Goal: Task Accomplishment & Management: Complete application form

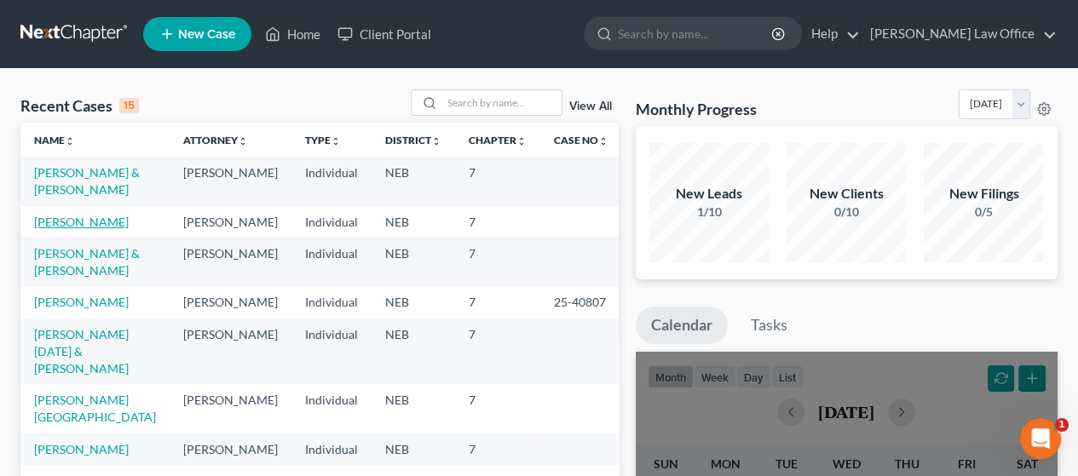
click at [71, 222] on link "[PERSON_NAME]" at bounding box center [81, 222] width 95 height 14
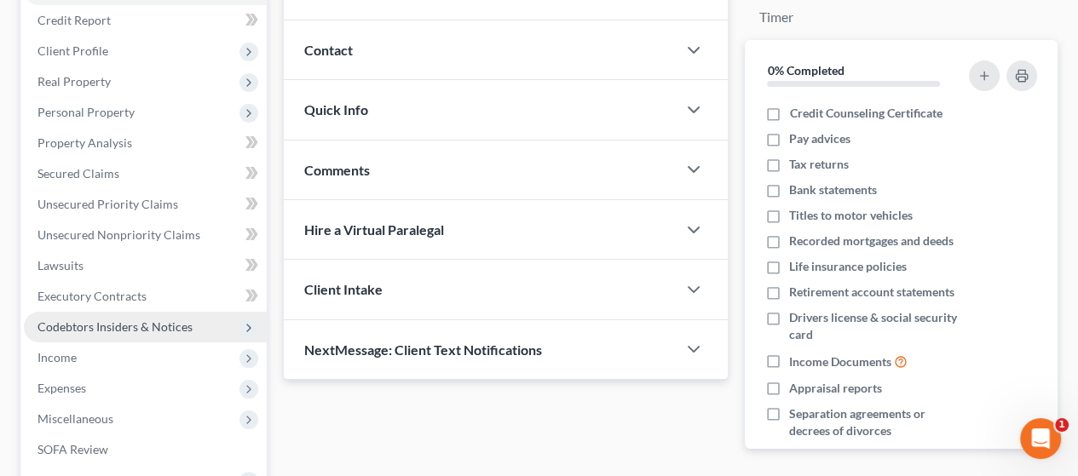
scroll to position [256, 0]
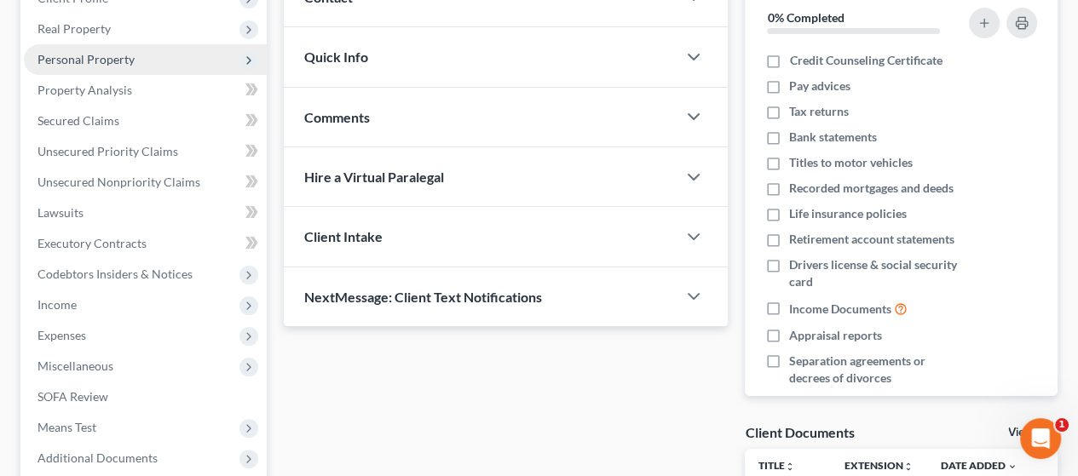
click at [130, 61] on span "Personal Property" at bounding box center [85, 59] width 97 height 14
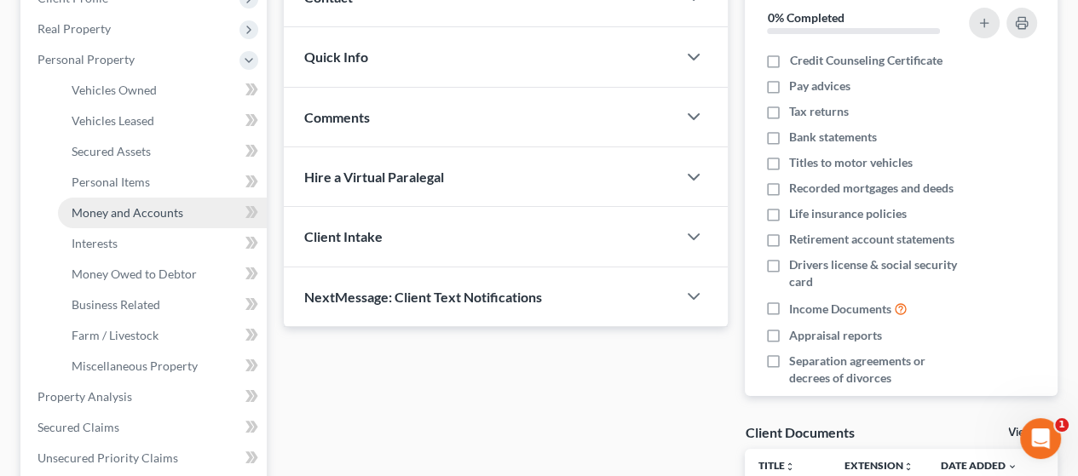
click at [167, 211] on span "Money and Accounts" at bounding box center [128, 212] width 112 height 14
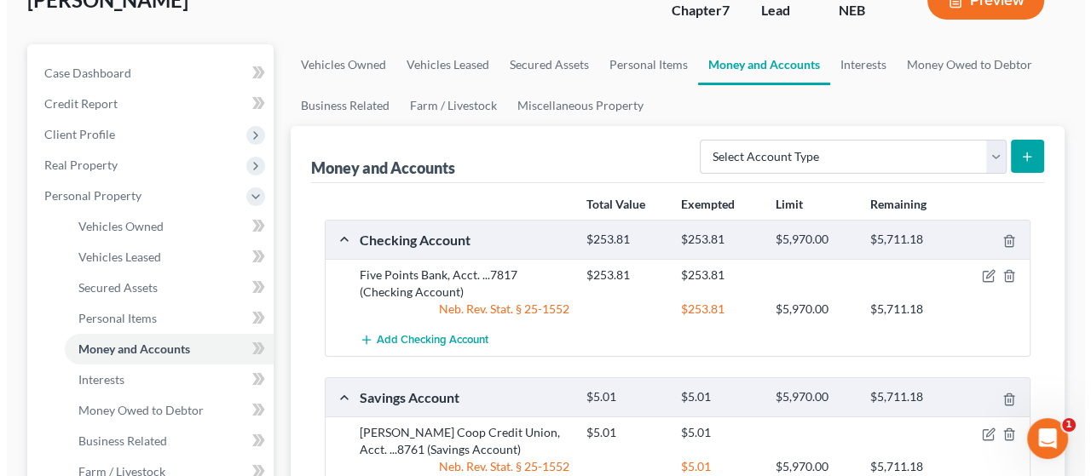
scroll to position [170, 0]
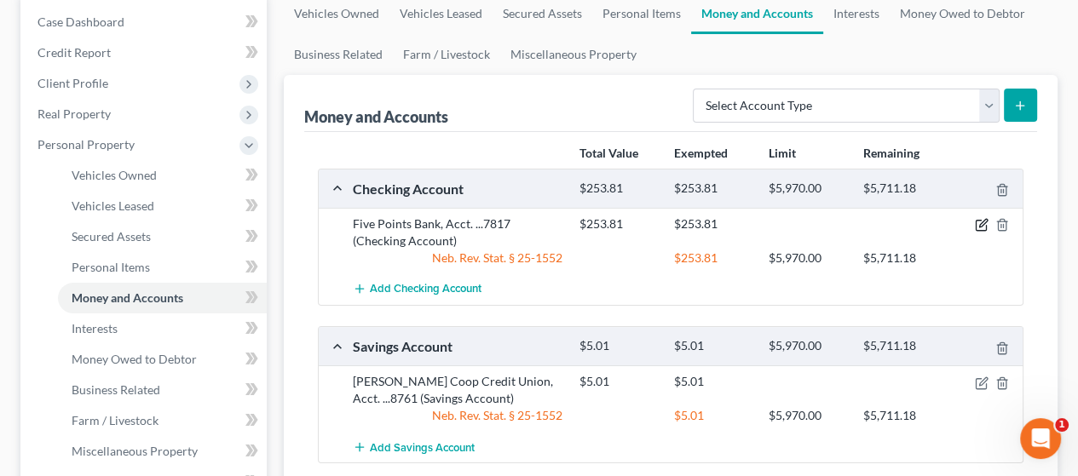
click at [984, 220] on icon "button" at bounding box center [983, 224] width 8 height 8
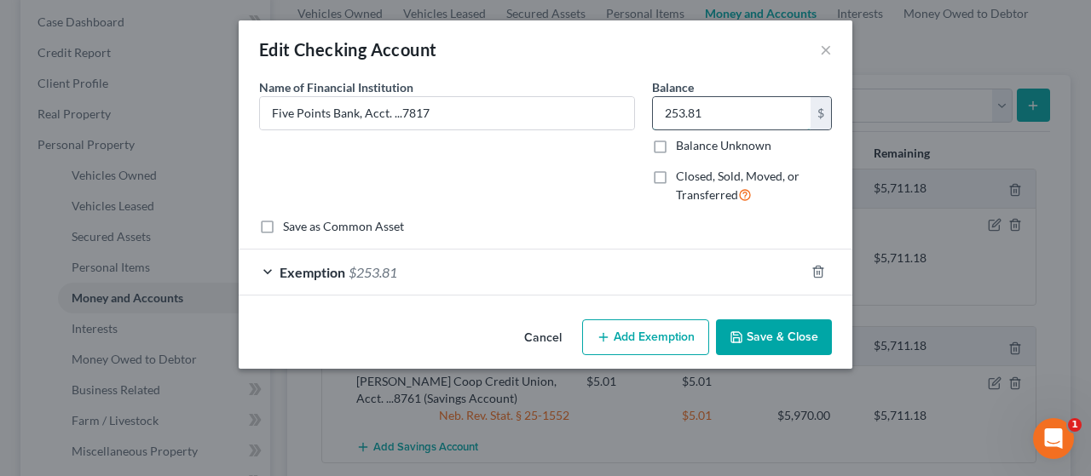
click at [719, 109] on input "253.81" at bounding box center [732, 113] width 158 height 32
type input "143.73"
click at [498, 268] on div "Exemption $253.81" at bounding box center [522, 272] width 566 height 45
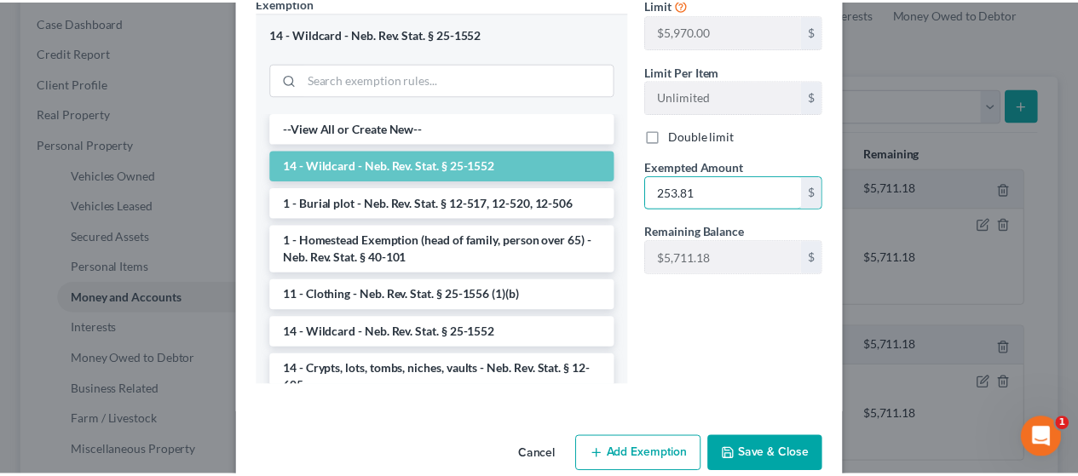
scroll to position [352, 0]
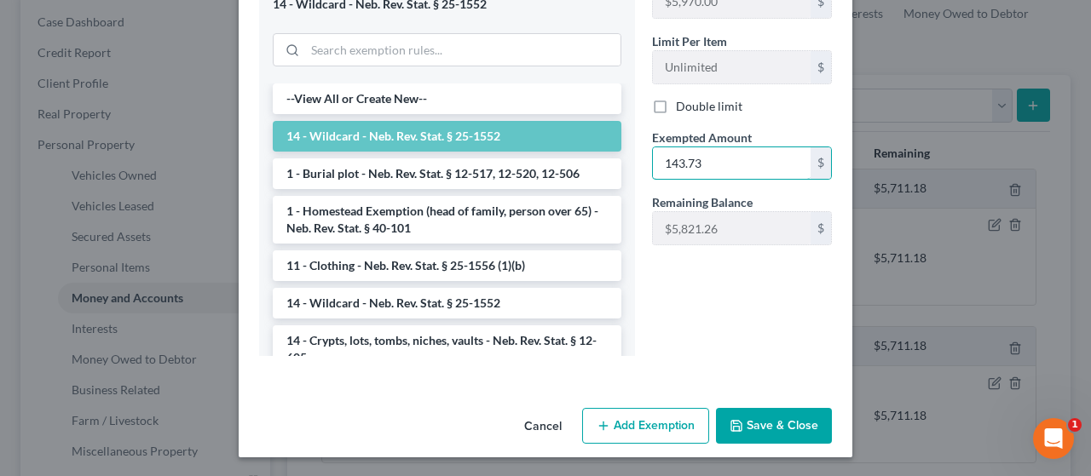
type input "143.73"
click at [778, 420] on button "Save & Close" at bounding box center [774, 426] width 116 height 36
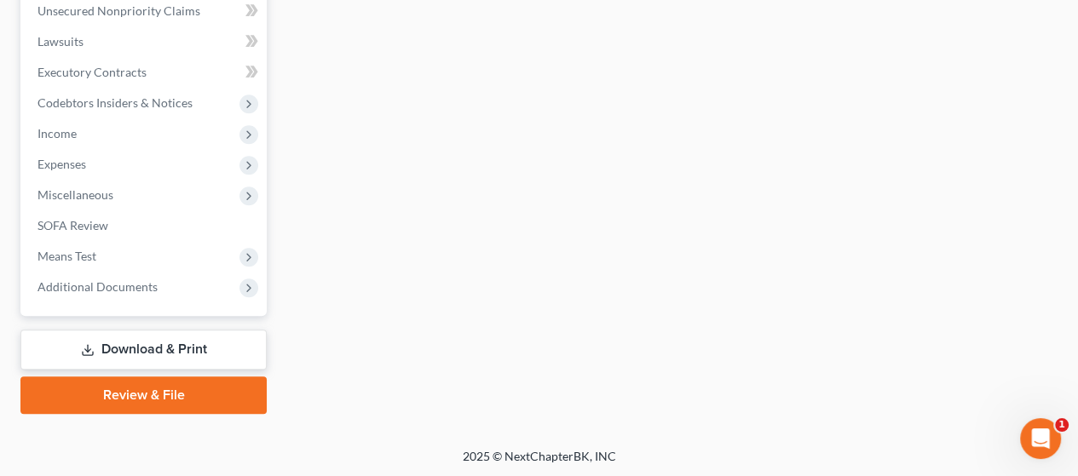
scroll to position [735, 0]
click at [196, 344] on link "Download & Print" at bounding box center [143, 349] width 246 height 40
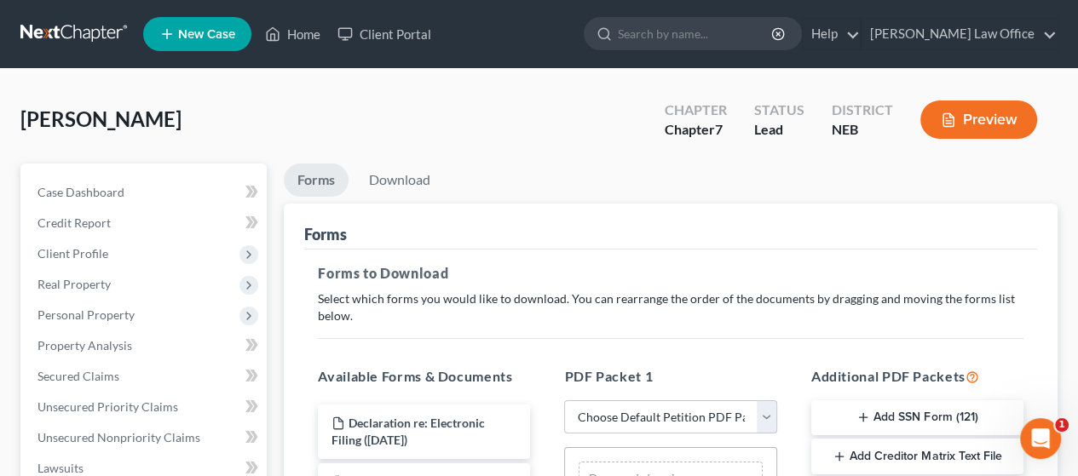
click at [766, 415] on select "Choose Default Petition PDF Packet Complete Bankruptcy Petition (all forms and …" at bounding box center [670, 418] width 212 height 34
select select "2"
click at [564, 401] on select "Choose Default Petition PDF Packet Complete Bankruptcy Petition (all forms and …" at bounding box center [670, 418] width 212 height 34
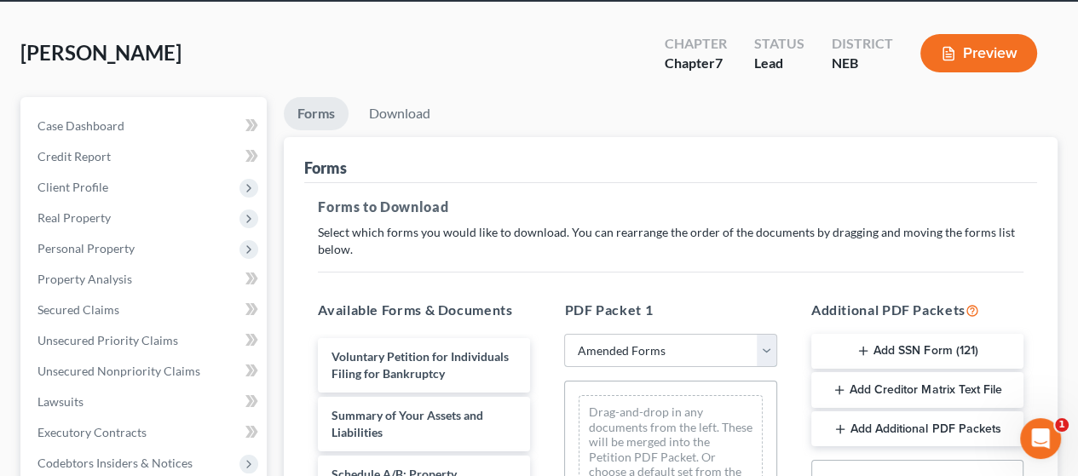
scroll to position [256, 0]
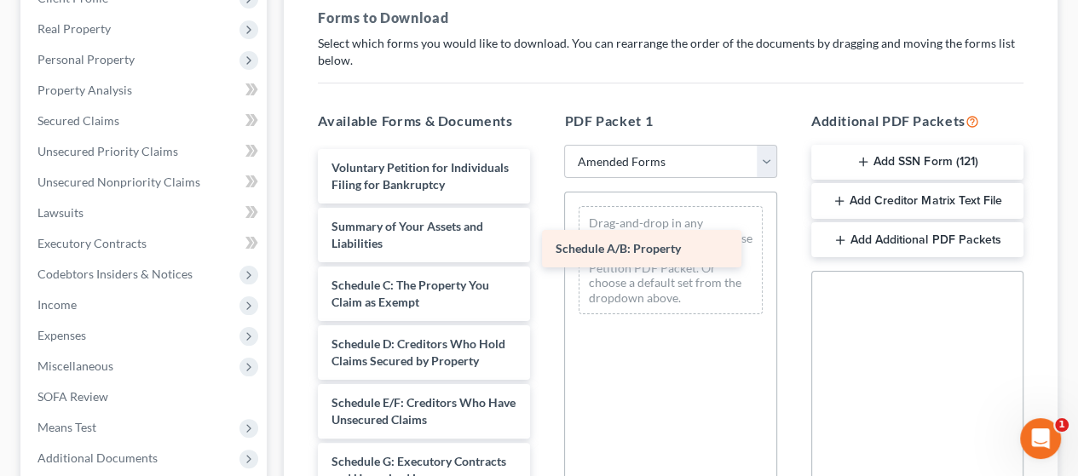
drag, startPoint x: 388, startPoint y: 294, endPoint x: 637, endPoint y: 214, distance: 261.4
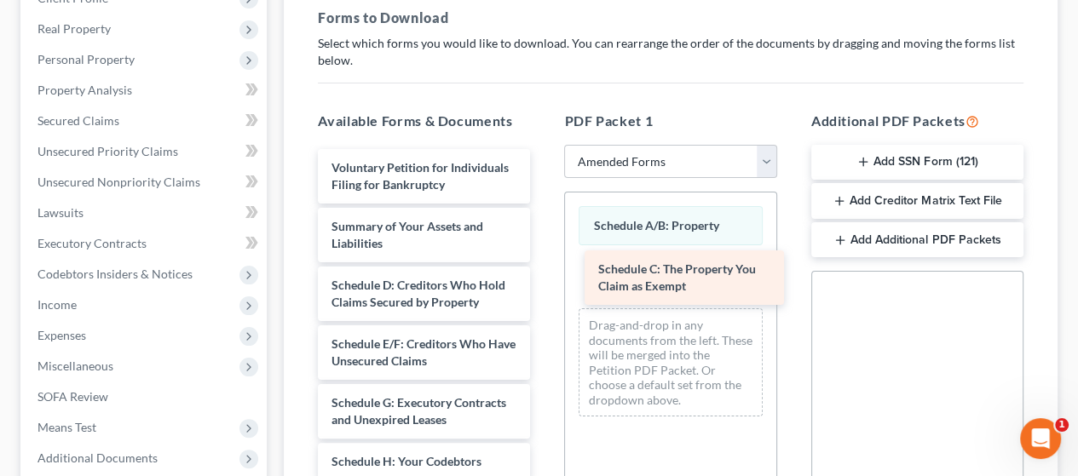
drag, startPoint x: 410, startPoint y: 307, endPoint x: 684, endPoint y: 268, distance: 276.2
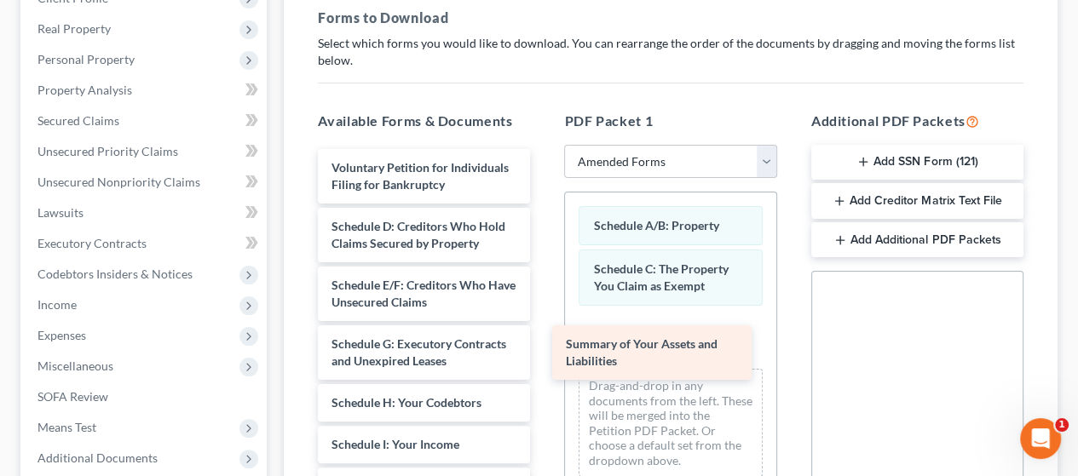
drag, startPoint x: 462, startPoint y: 228, endPoint x: 709, endPoint y: 320, distance: 264.0
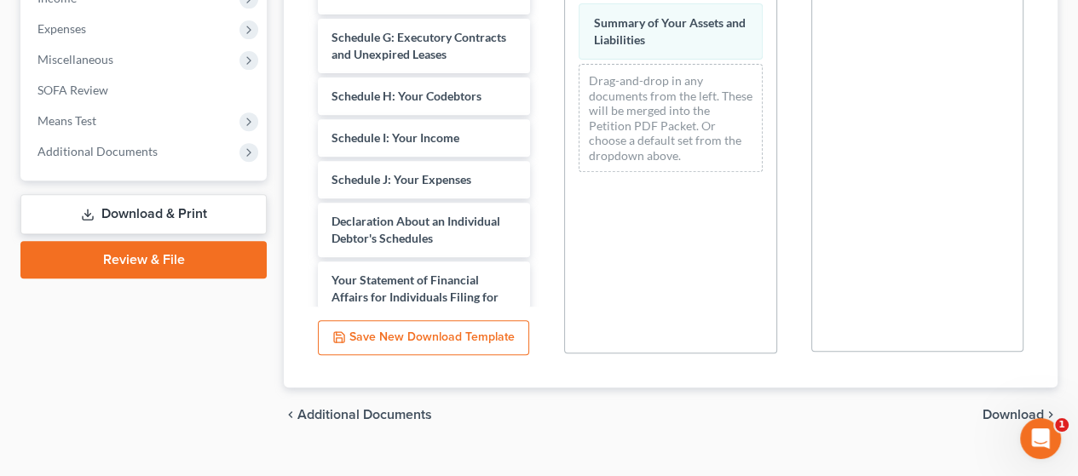
scroll to position [591, 0]
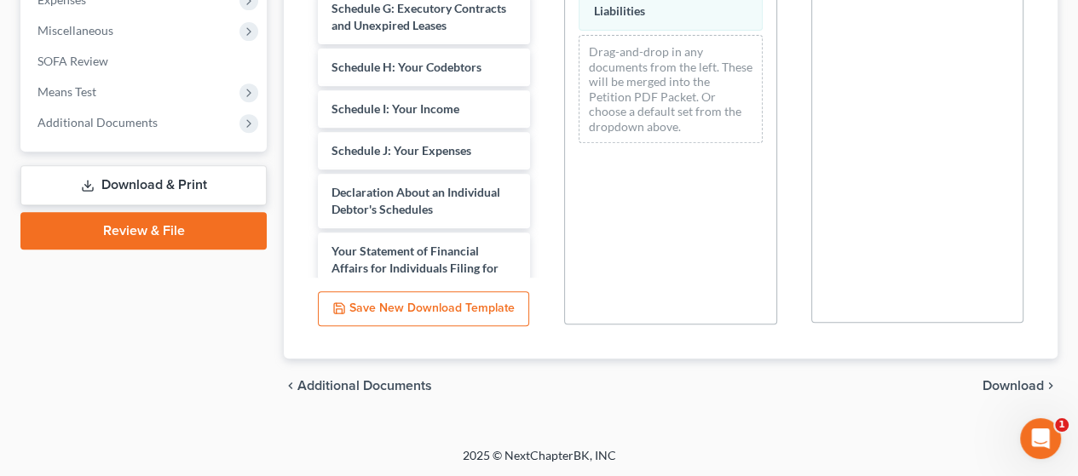
click at [1019, 381] on span "Download" at bounding box center [1013, 386] width 61 height 14
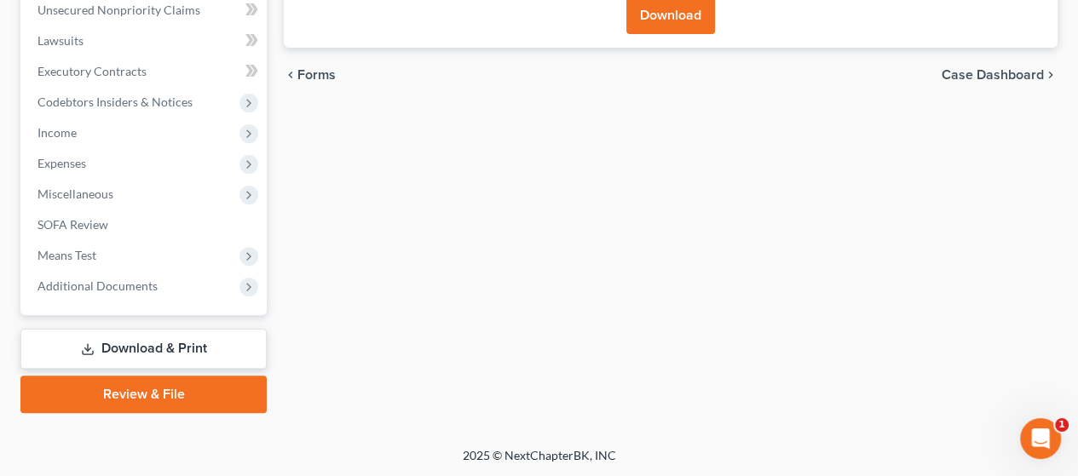
click at [678, 16] on button "Download" at bounding box center [670, 15] width 89 height 37
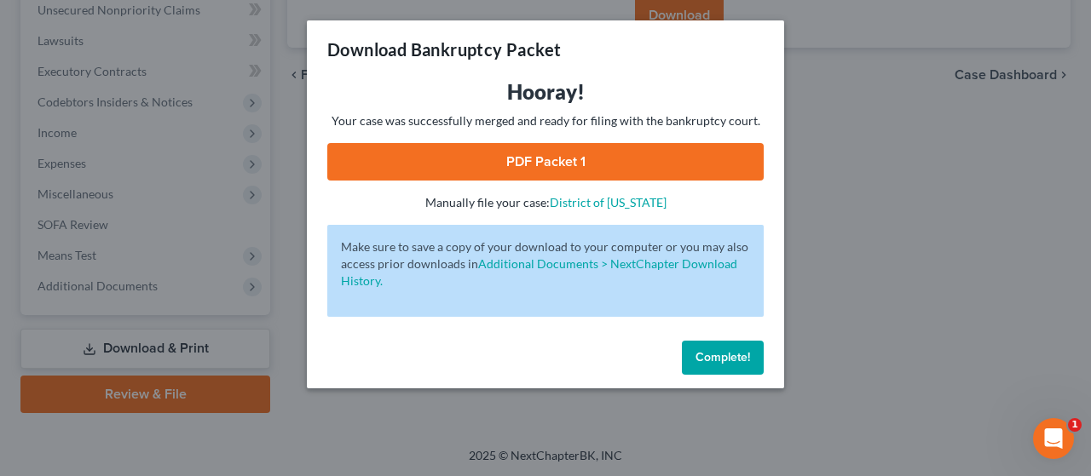
click at [604, 158] on link "PDF Packet 1" at bounding box center [545, 161] width 436 height 37
click at [737, 357] on span "Complete!" at bounding box center [722, 357] width 55 height 14
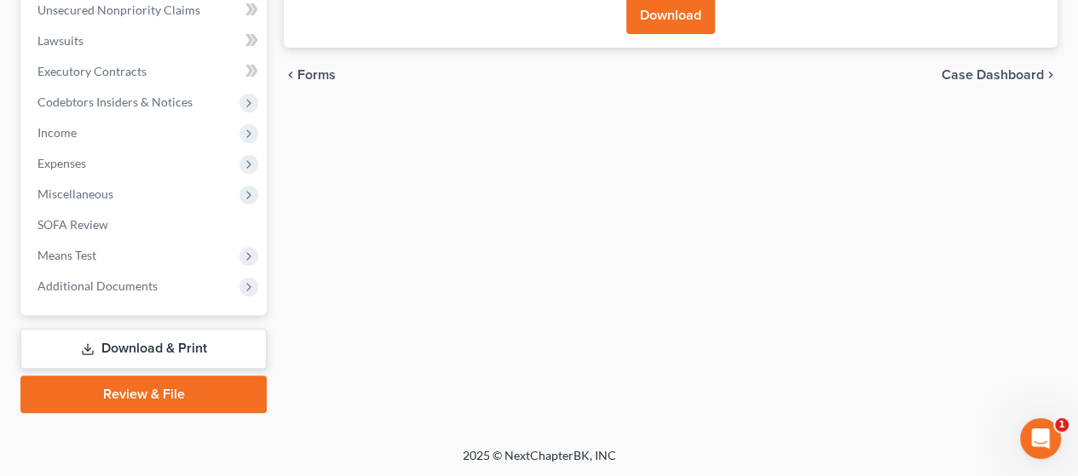
scroll to position [0, 0]
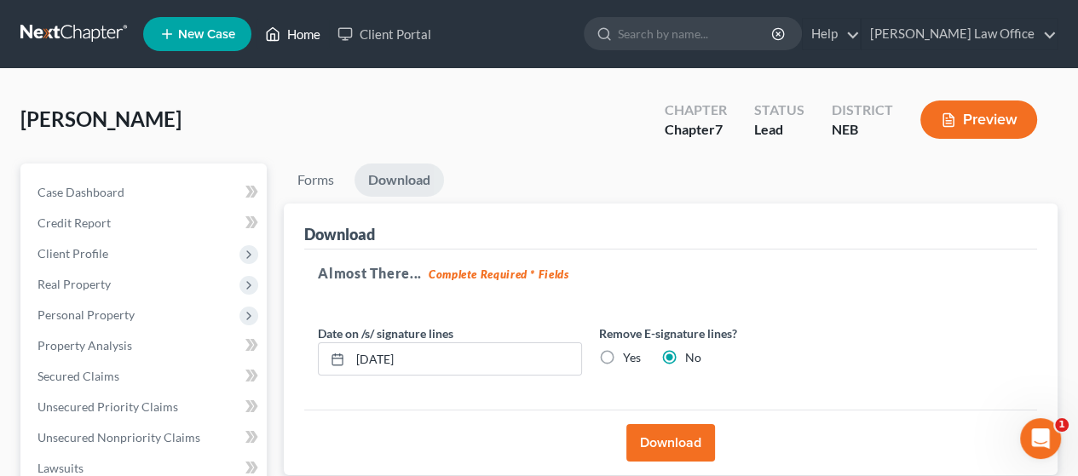
click at [305, 37] on link "Home" at bounding box center [293, 34] width 72 height 31
